Goal: Task Accomplishment & Management: Manage account settings

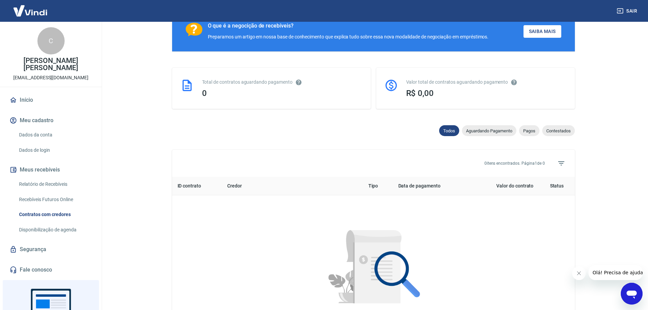
scroll to position [123, 0]
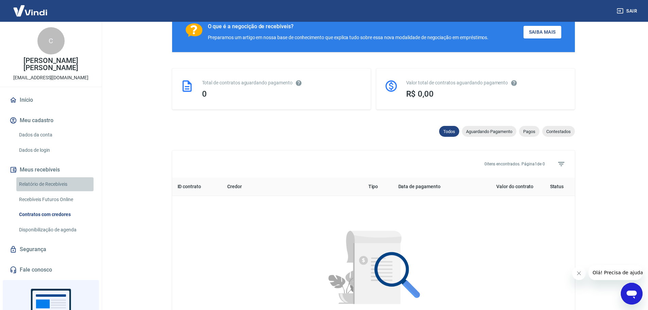
click at [68, 184] on link "Relatório de Recebíveis" at bounding box center [54, 184] width 77 height 14
